Goal: Task Accomplishment & Management: Manage account settings

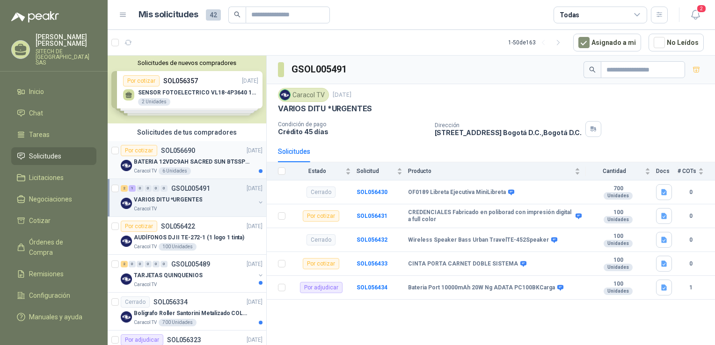
click at [187, 169] on div "6 Unidades" at bounding box center [175, 171] width 32 height 7
